Goal: Information Seeking & Learning: Learn about a topic

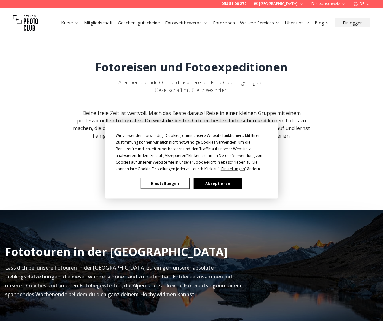
click at [221, 182] on button "Akzeptieren" at bounding box center [217, 183] width 49 height 11
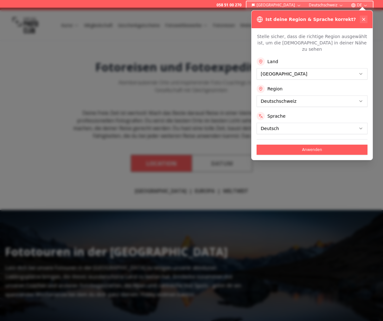
click at [363, 18] on icon at bounding box center [363, 19] width 5 height 5
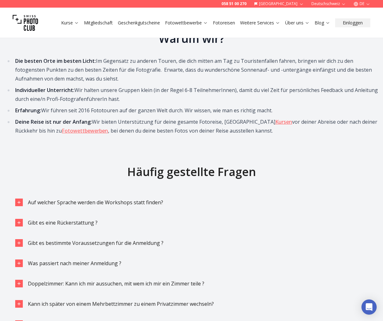
scroll to position [1173, 0]
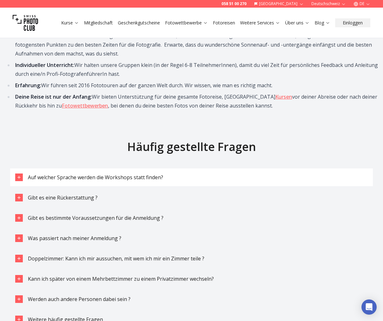
click at [146, 174] on span "Auf welcher Sprache werden die Workshops statt finden?" at bounding box center [95, 177] width 135 height 7
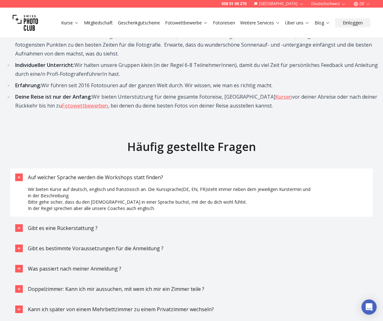
click at [146, 174] on span "Auf welcher Sprache werden die Workshops statt finden?" at bounding box center [95, 177] width 135 height 7
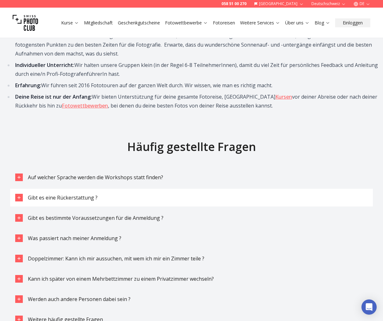
click at [120, 189] on button "Gibt es eine Rückerstattung ?" at bounding box center [191, 198] width 363 height 18
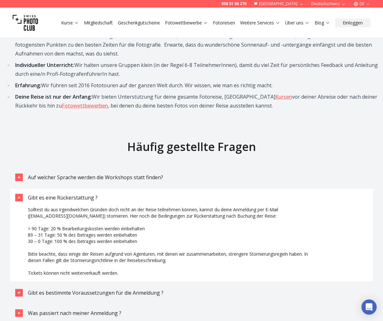
click at [120, 189] on button "Gibt es eine Rückerstattung ?" at bounding box center [191, 198] width 363 height 18
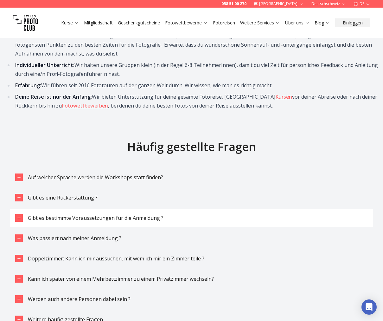
click at [120, 214] on span "Gibt es bestimmte Voraussetzungen für die Anmeldung ?" at bounding box center [96, 217] width 136 height 7
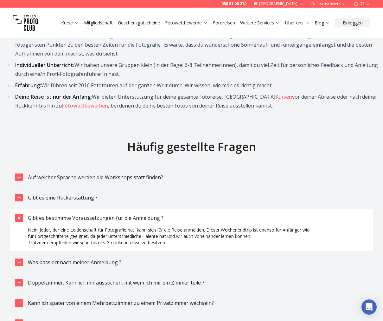
click at [121, 214] on span "Gibt es bestimmte Voraussetzungen für die Anmeldung ?" at bounding box center [96, 217] width 136 height 7
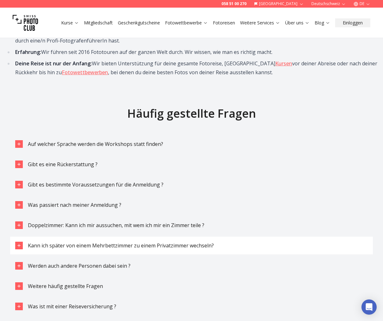
scroll to position [1210, 0]
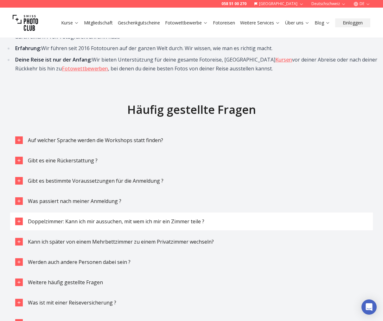
click at [118, 218] on span "Doppelzimmer: Kann ich mir aussuchen, mit wem ich mir ein Zimmer teile ?" at bounding box center [116, 221] width 176 height 7
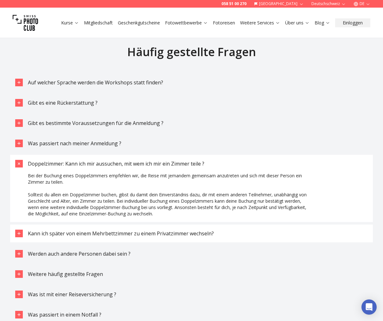
scroll to position [1269, 0]
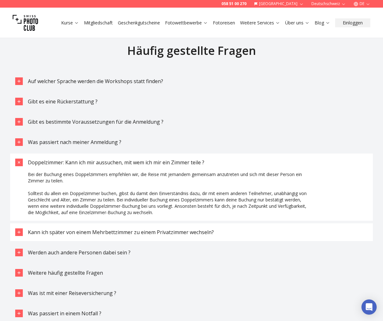
click at [117, 223] on button "Kann ich später von einem Mehrbettzimmer zu einem Privatzimmer wechseln?" at bounding box center [191, 232] width 363 height 18
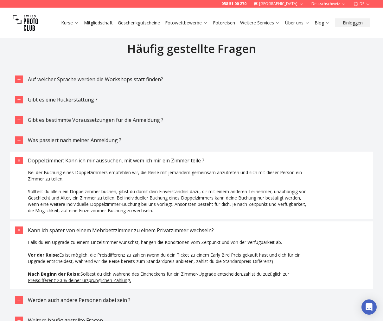
scroll to position [1272, 0]
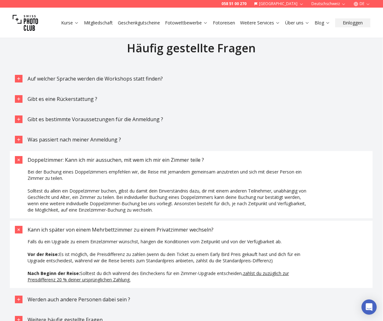
click at [117, 221] on button "Kann ich später von einem Mehrbettzimmer zu einem Privatzimmer wechseln?" at bounding box center [191, 230] width 363 height 18
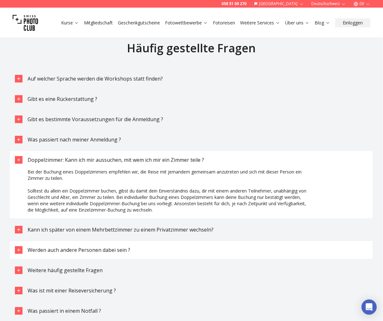
click at [116, 246] on span "Werden auch andere Personen dabei sein ?" at bounding box center [79, 249] width 103 height 7
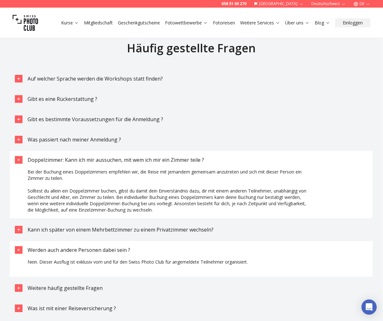
click at [116, 246] on span "Werden auch andere Personen dabei sein ?" at bounding box center [79, 249] width 103 height 7
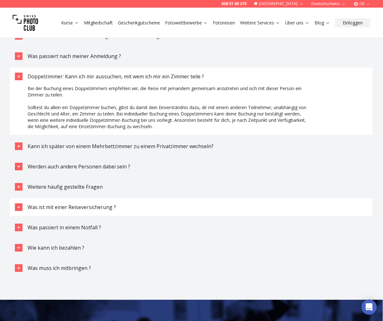
scroll to position [1361, 0]
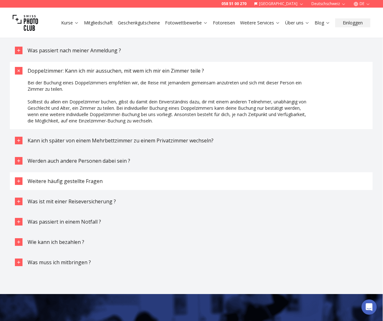
click at [92, 177] on span "Weitere häufig gestellte Fragen" at bounding box center [65, 180] width 75 height 7
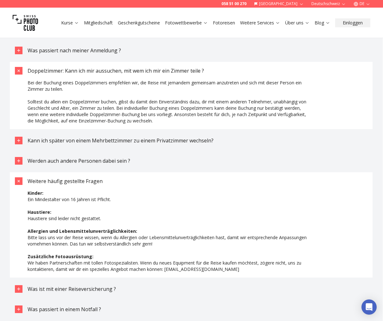
click at [92, 177] on span "Weitere häufig gestellte Fragen" at bounding box center [65, 180] width 75 height 7
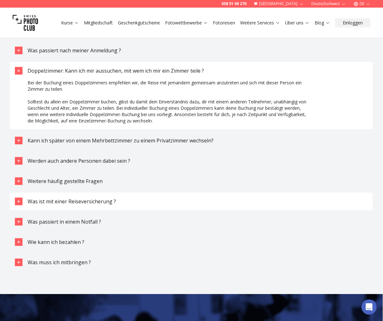
click at [91, 198] on span "Was ist mit einer Reiseversicherung ?" at bounding box center [72, 201] width 88 height 7
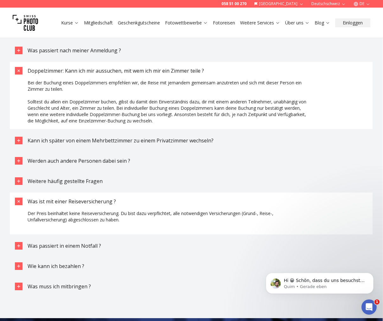
scroll to position [0, 0]
click at [90, 198] on span "Was ist mit einer Reiseversicherung ?" at bounding box center [72, 201] width 88 height 7
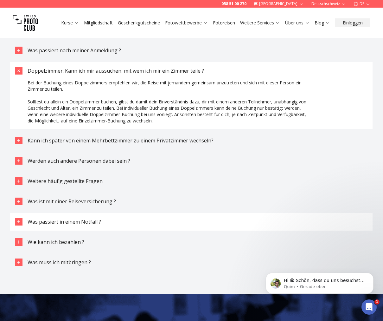
click at [88, 218] on span "Was passiert in einem Notfall ?" at bounding box center [65, 221] width 74 height 7
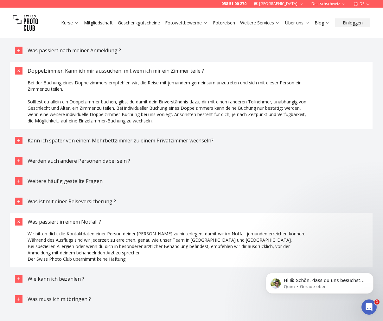
click at [88, 218] on span "Was passiert in einem Notfall ?" at bounding box center [65, 221] width 74 height 7
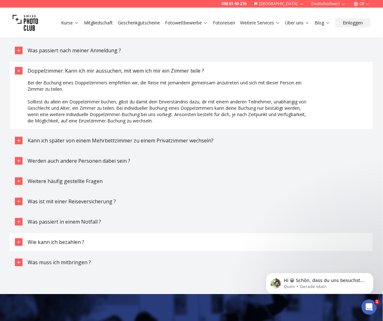
click at [84, 233] on button "Wie kann ich bezahlen ?" at bounding box center [191, 242] width 363 height 18
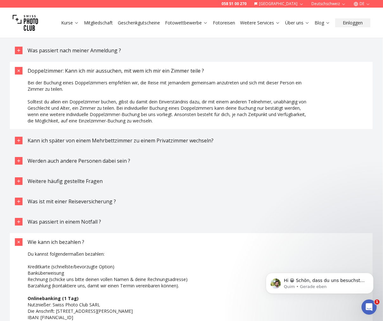
click at [84, 233] on button "Wie kann ich bezahlen ?" at bounding box center [191, 242] width 363 height 18
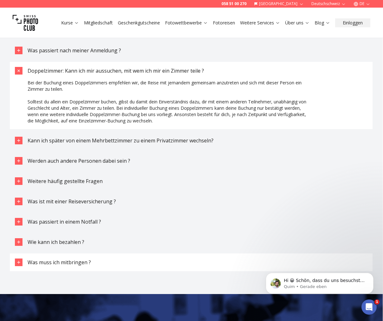
click at [84, 253] on button "Was muss ich mitbringen ?" at bounding box center [191, 262] width 363 height 18
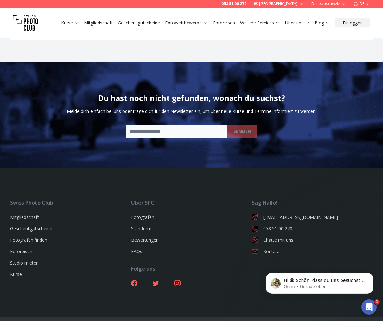
scroll to position [1628, 0]
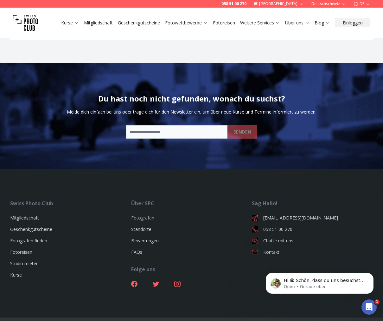
click at [139, 214] on link "Fotografen" at bounding box center [142, 217] width 23 height 6
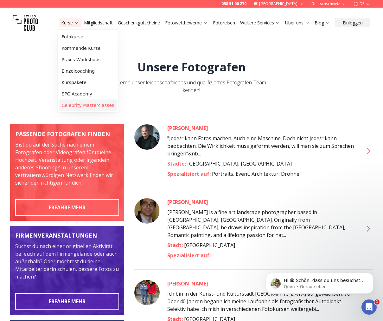
click at [78, 102] on link "Celebrity Masterclasses" at bounding box center [88, 104] width 58 height 11
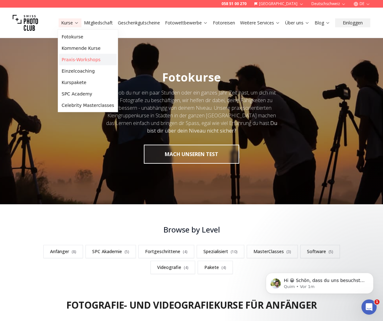
click at [70, 61] on link "Praxis-Workshops" at bounding box center [88, 59] width 58 height 11
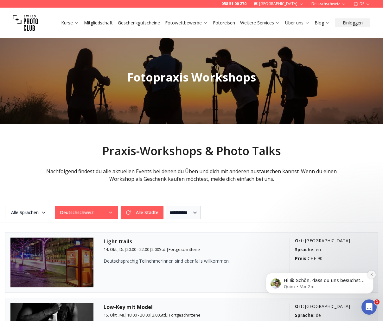
click at [372, 275] on icon "Dismiss notification" at bounding box center [371, 274] width 2 height 2
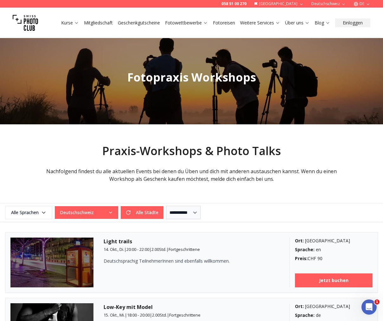
click at [228, 24] on link "Fotoreisen" at bounding box center [224, 23] width 22 height 6
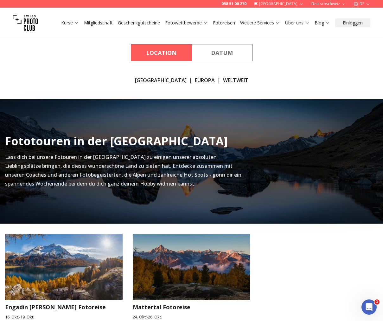
click at [163, 80] on link "[GEOGRAPHIC_DATA]" at bounding box center [161, 80] width 52 height 8
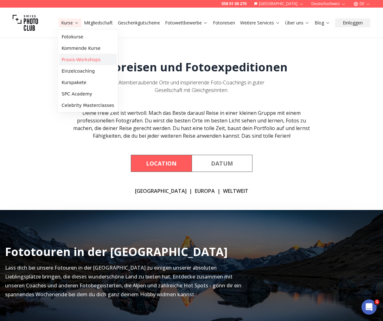
click at [72, 61] on link "Praxis-Workshops" at bounding box center [88, 59] width 58 height 11
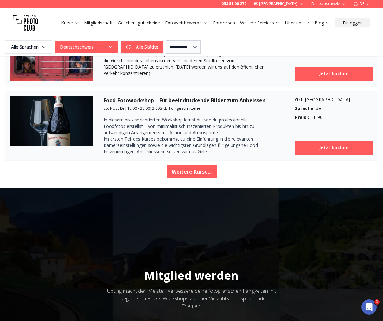
scroll to position [1023, 0]
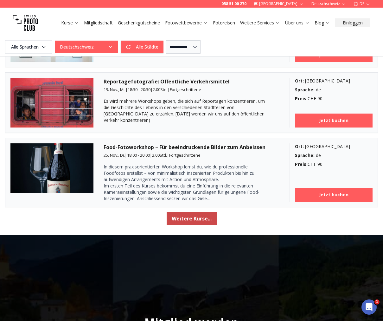
click at [183, 214] on button "Weitere Kurse..." at bounding box center [192, 218] width 50 height 13
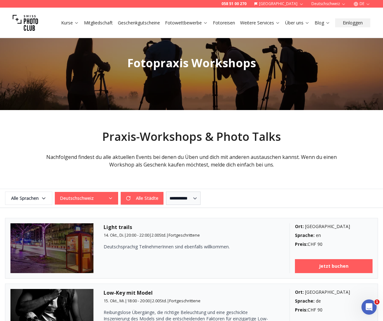
scroll to position [8, 0]
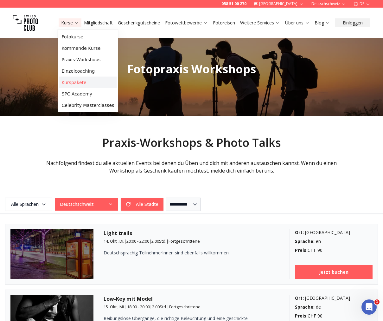
click at [76, 81] on link "Kurspakete" at bounding box center [88, 82] width 58 height 11
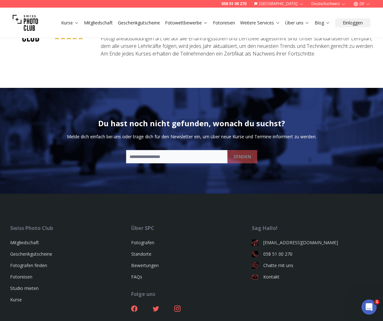
scroll to position [1736, 0]
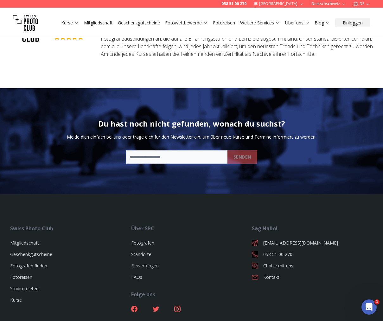
click at [137, 262] on link "Bewertungen" at bounding box center [145, 265] width 28 height 6
